Goal: Find specific page/section: Find specific page/section

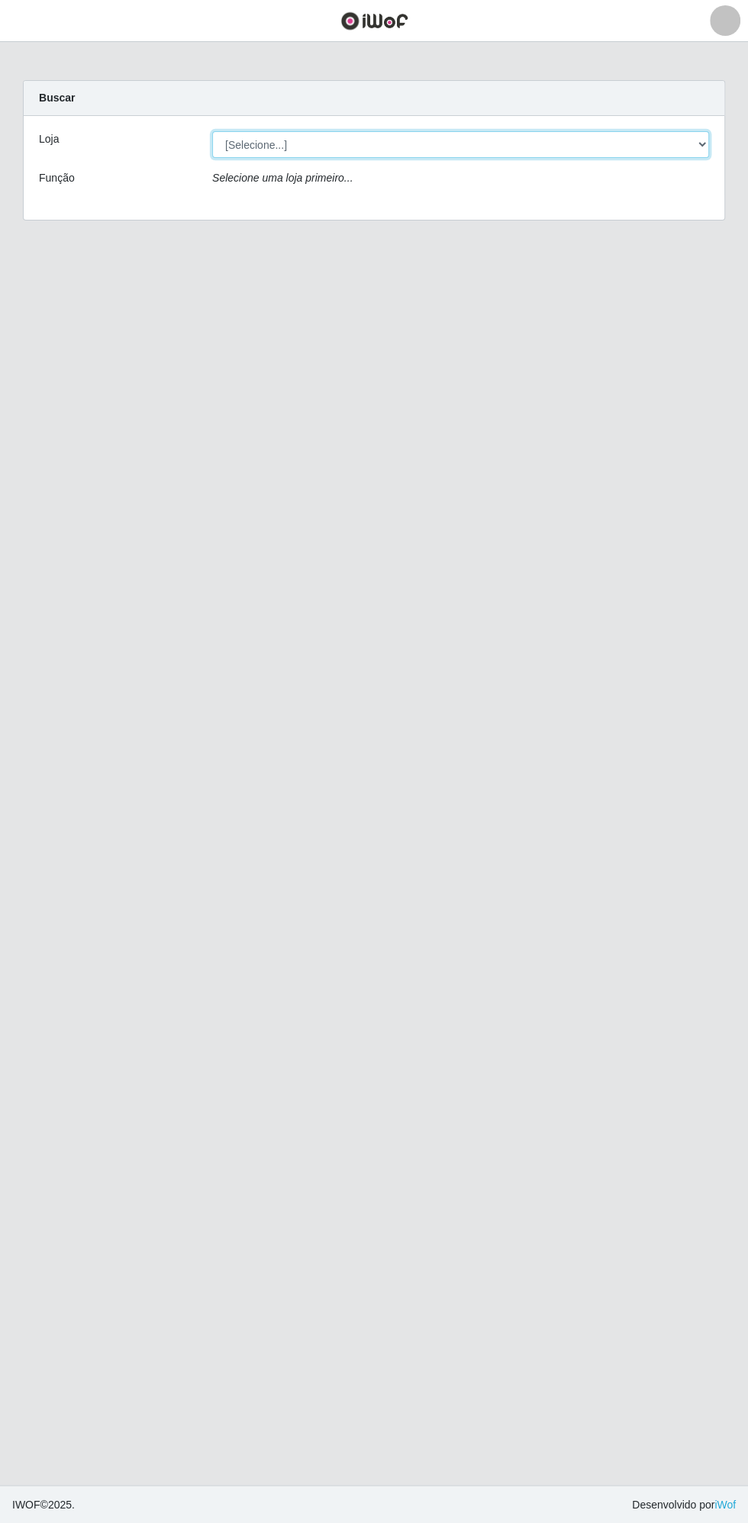
click at [491, 138] on select "[Selecione...] Extrabom - Loja 13 [GEOGRAPHIC_DATA]" at bounding box center [460, 144] width 497 height 27
select select "436"
click at [212, 131] on select "[Selecione...] Extrabom - Loja 13 [GEOGRAPHIC_DATA]" at bounding box center [460, 144] width 497 height 27
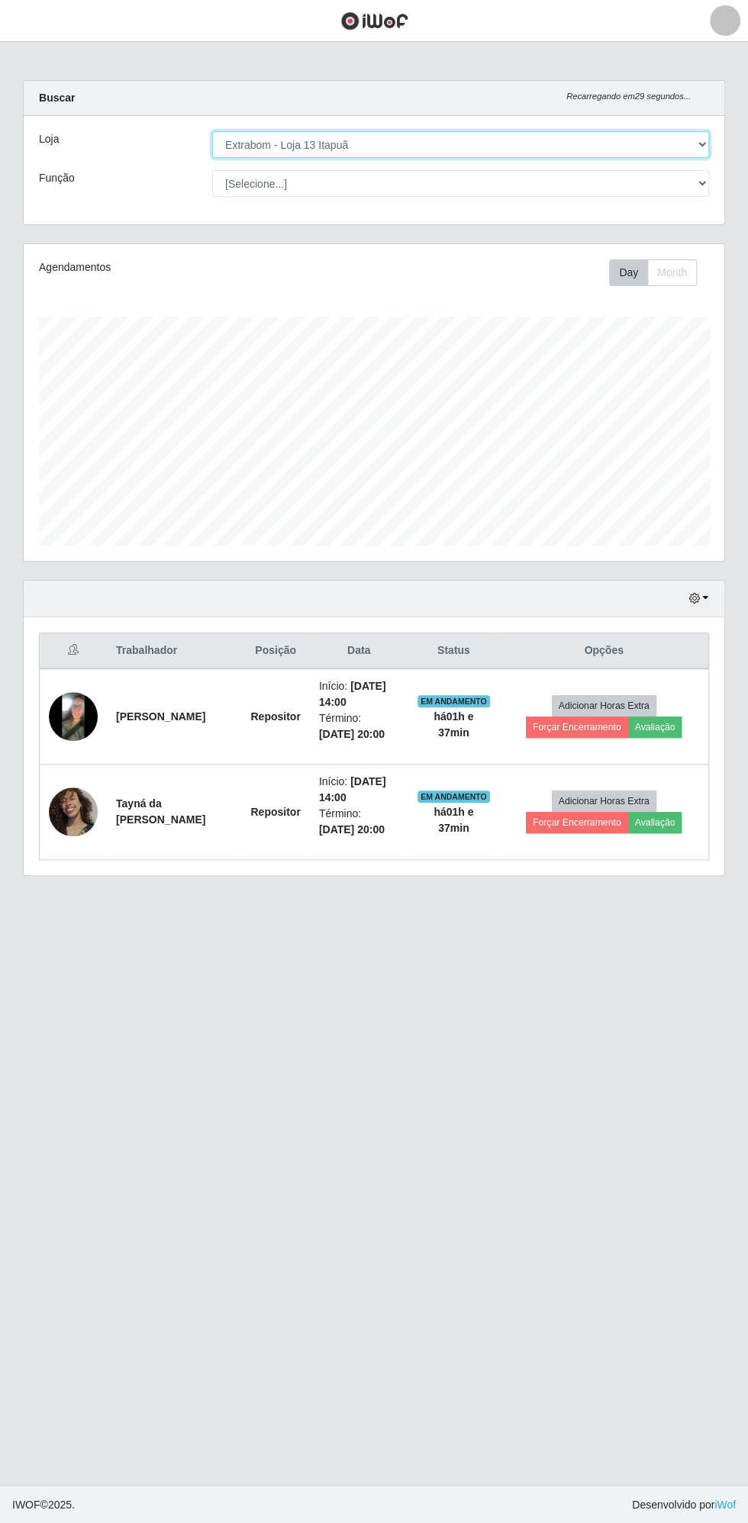
scroll to position [316, 700]
